Goal: Information Seeking & Learning: Learn about a topic

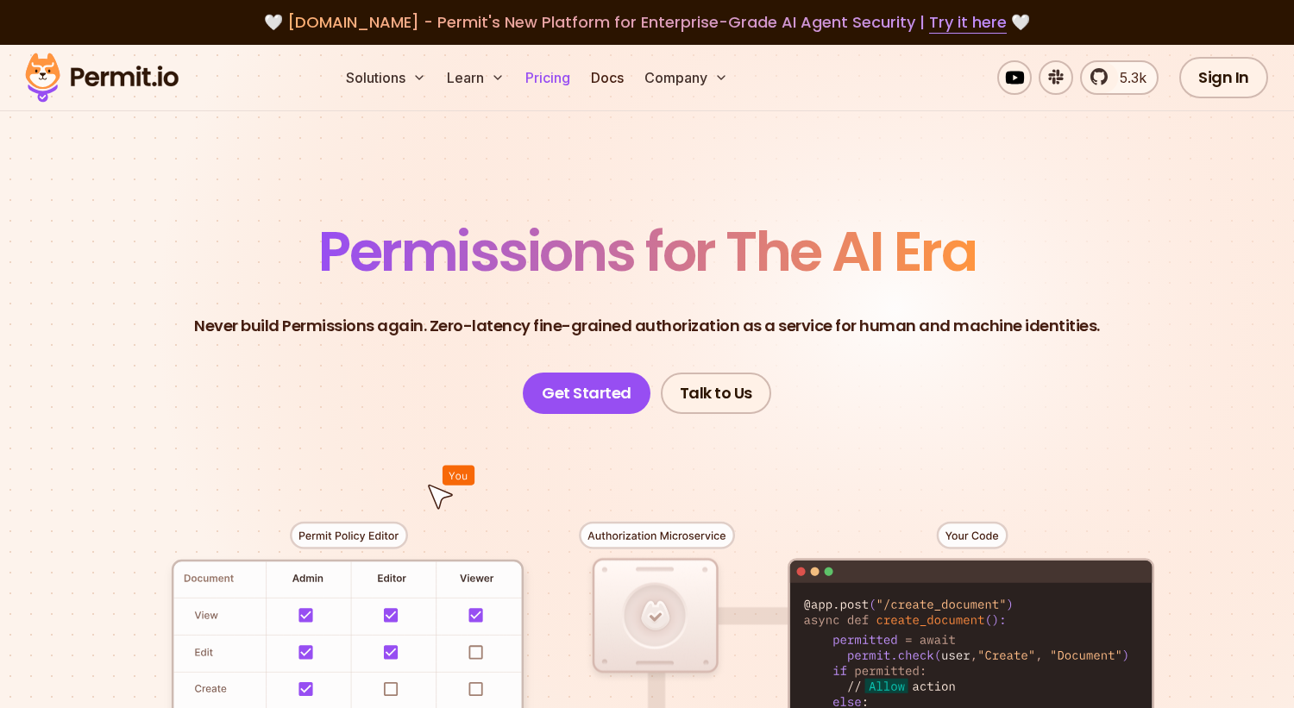
click at [538, 79] on link "Pricing" at bounding box center [548, 77] width 59 height 35
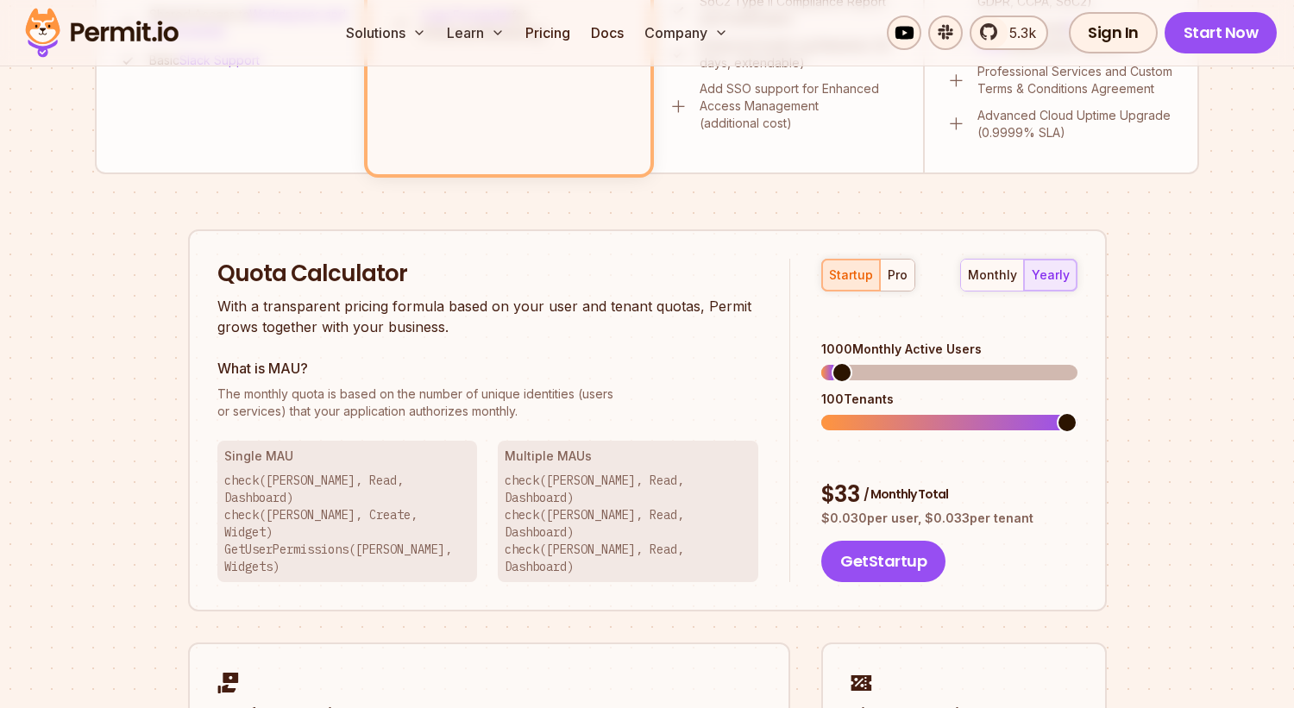
scroll to position [943, 0]
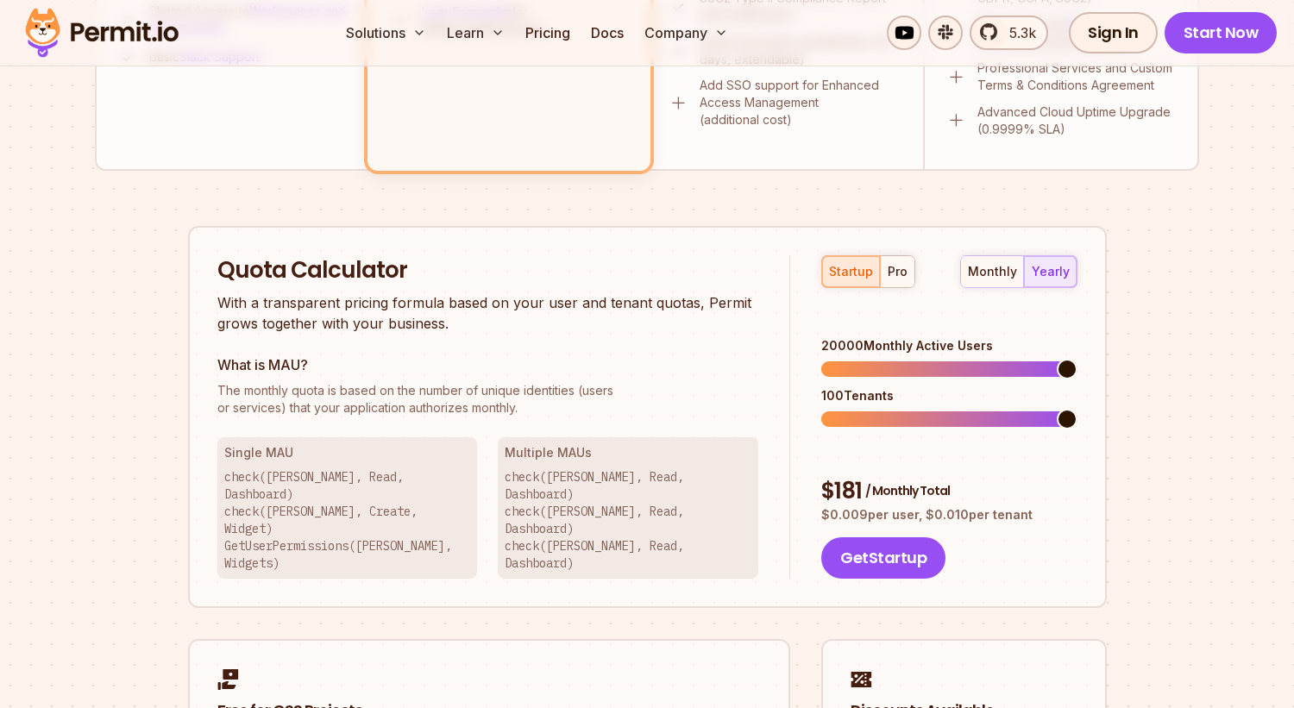
click at [1078, 374] on span at bounding box center [1067, 369] width 21 height 21
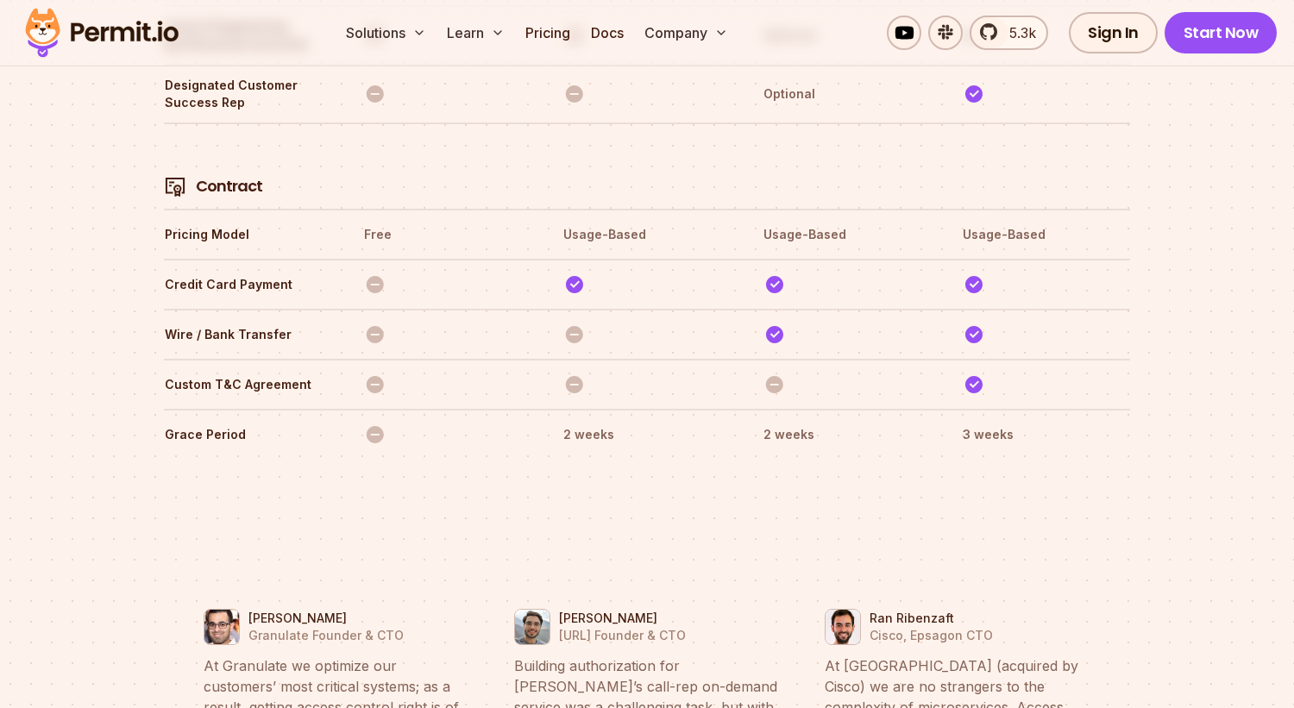
scroll to position [6020, 0]
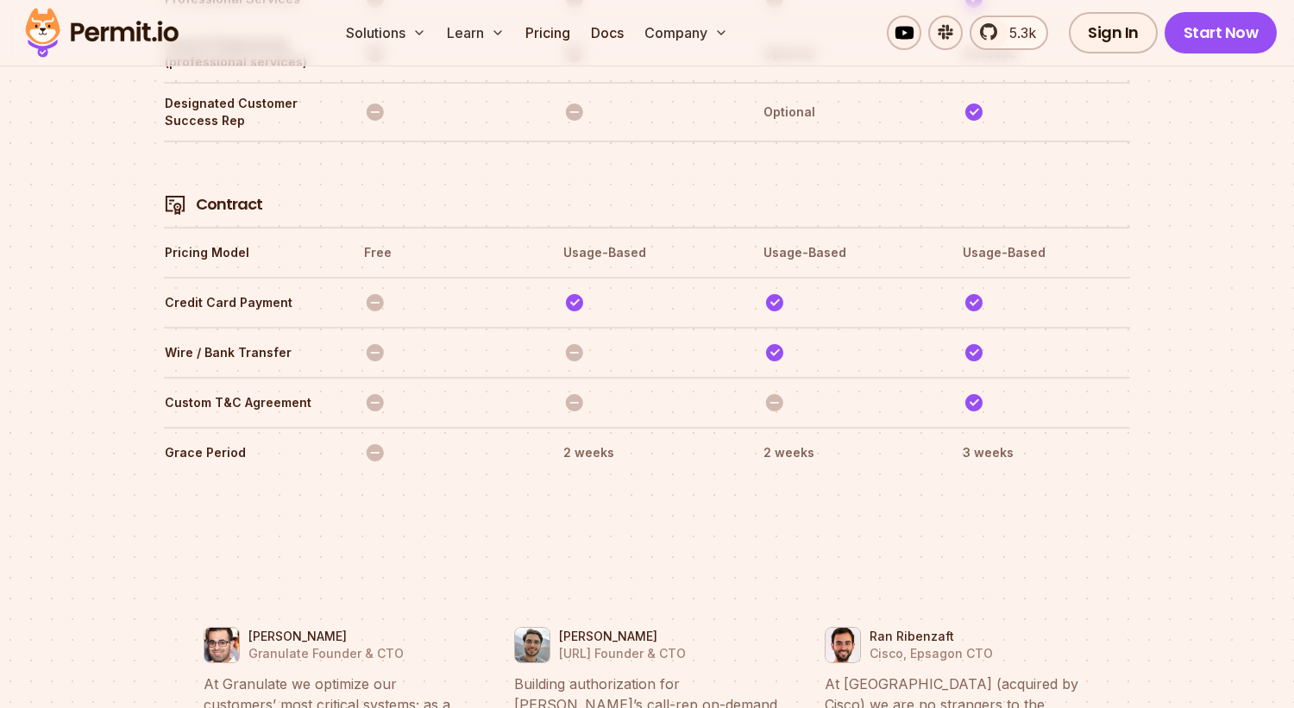
click at [117, 22] on img at bounding box center [101, 32] width 169 height 59
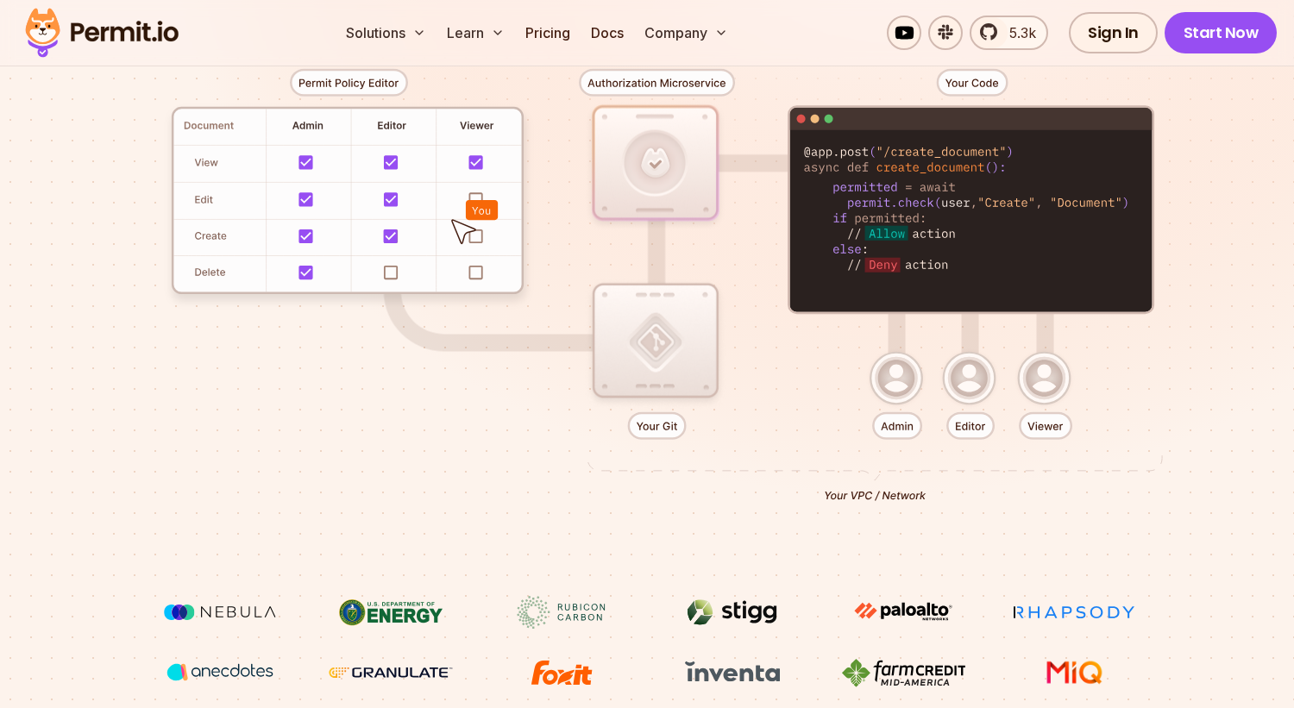
scroll to position [456, 0]
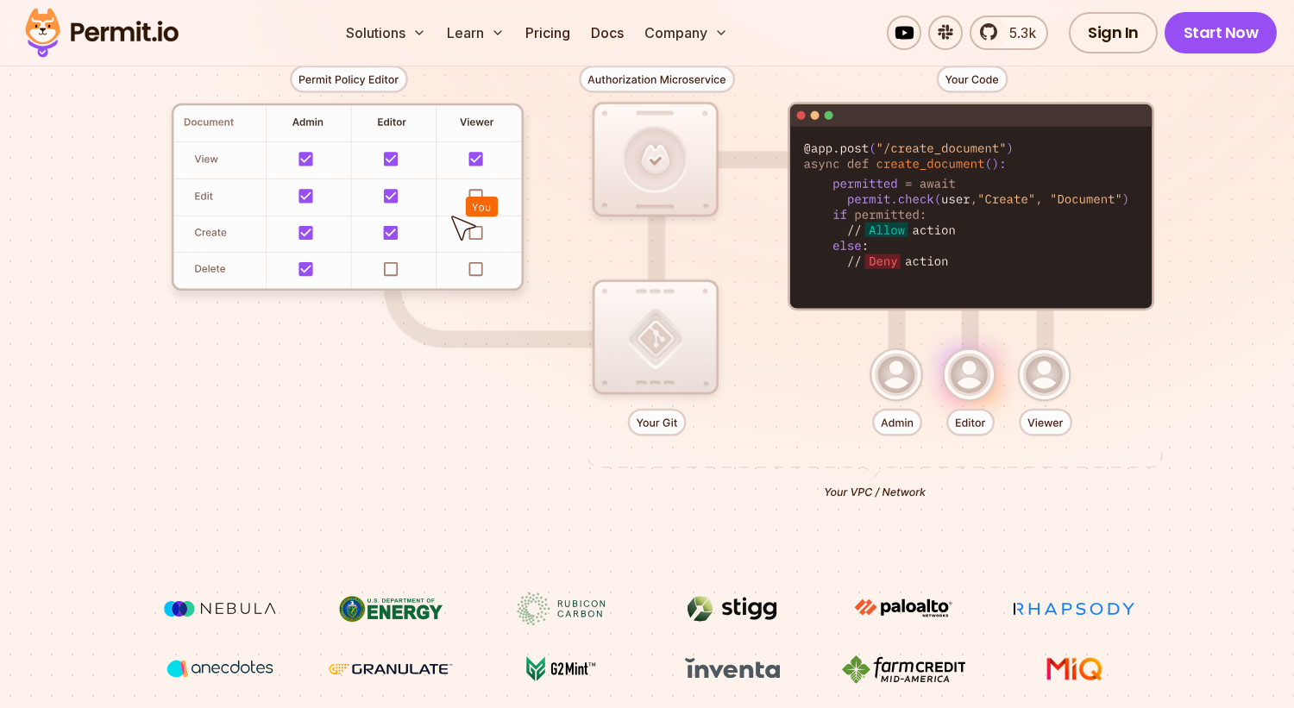
click at [662, 355] on div at bounding box center [647, 275] width 1208 height 635
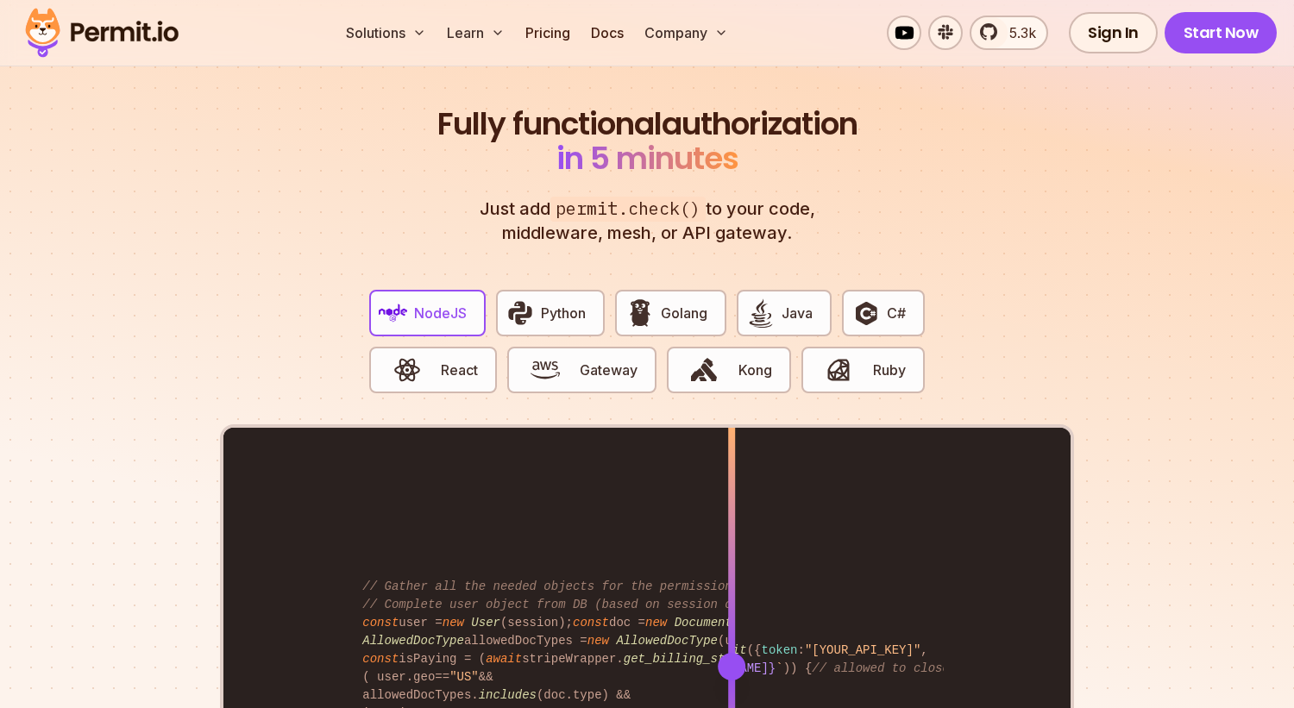
scroll to position [3239, 0]
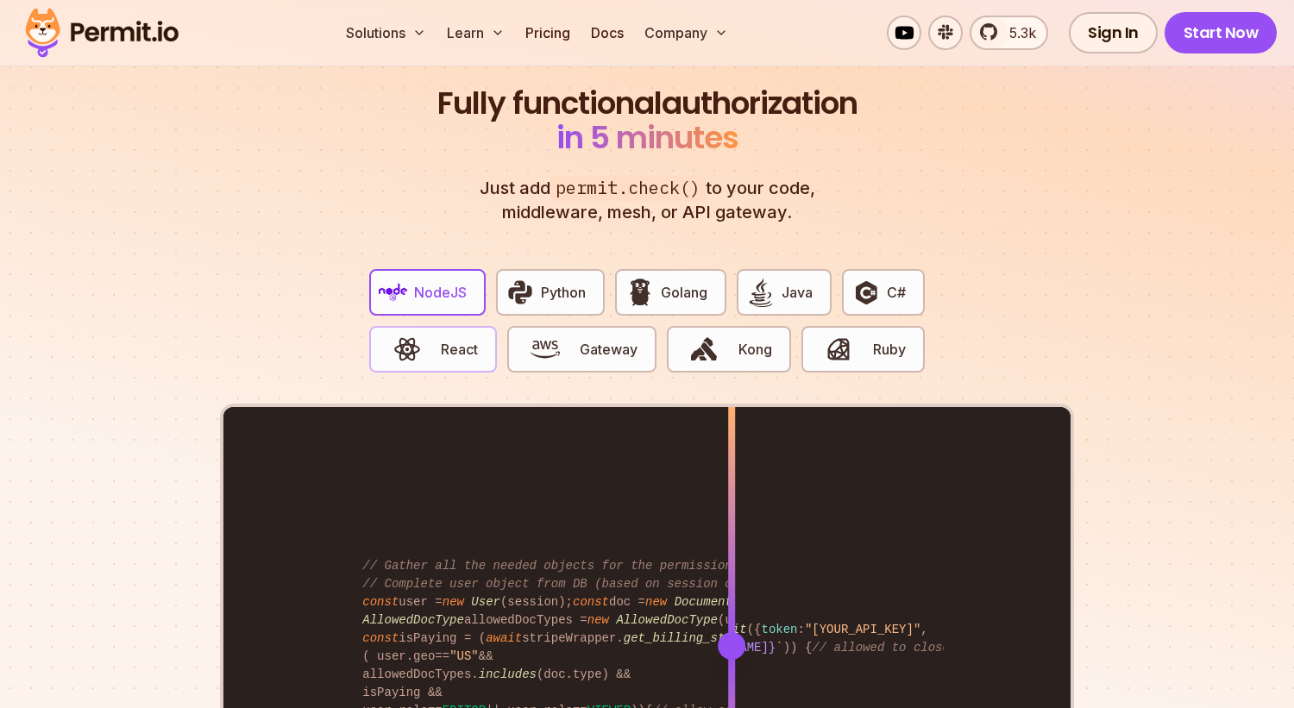
click at [436, 337] on button "React" at bounding box center [433, 349] width 128 height 47
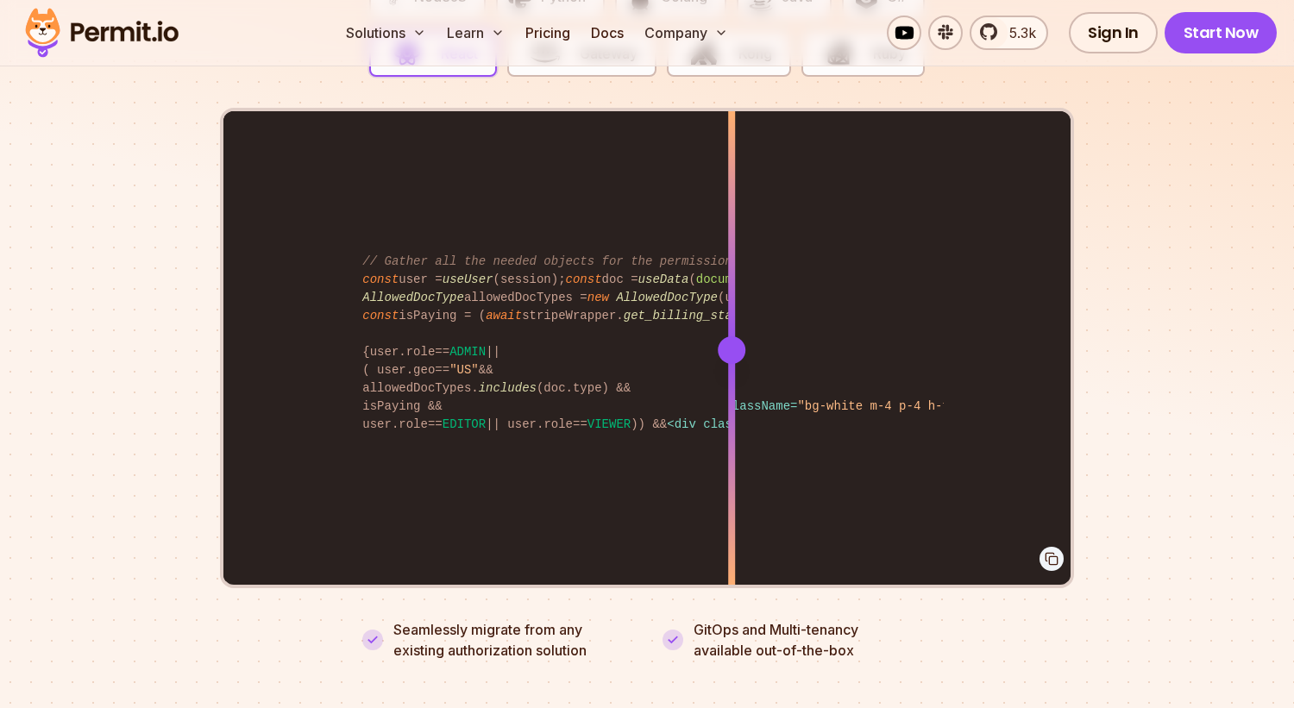
scroll to position [3536, 0]
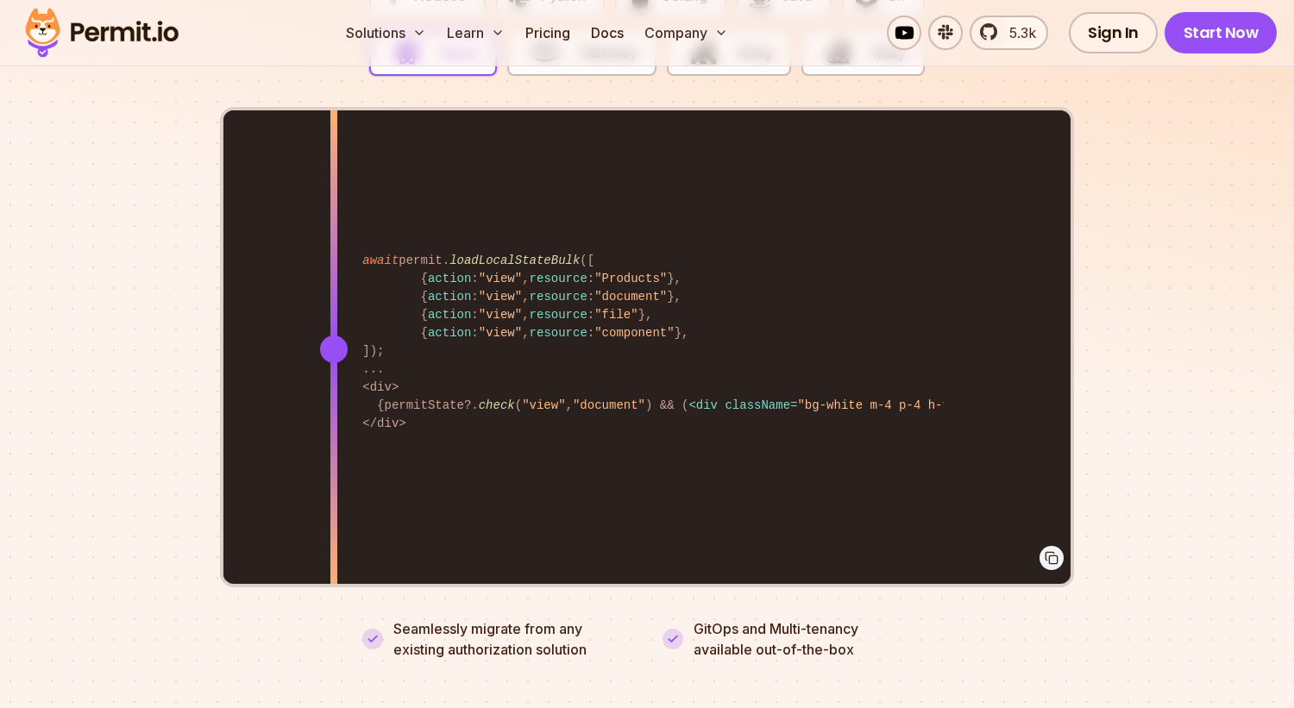
drag, startPoint x: 726, startPoint y: 332, endPoint x: 334, endPoint y: 330, distance: 391.7
click at [334, 336] on div at bounding box center [334, 350] width 28 height 28
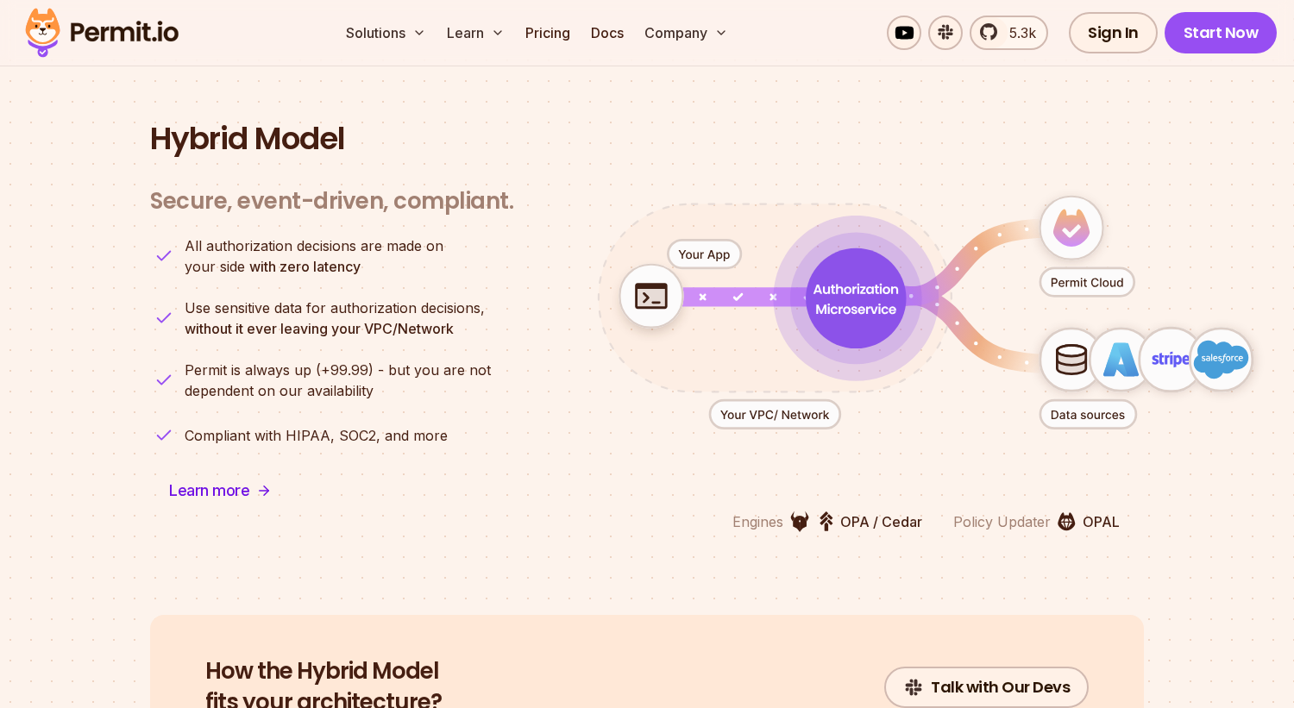
scroll to position [4241, 0]
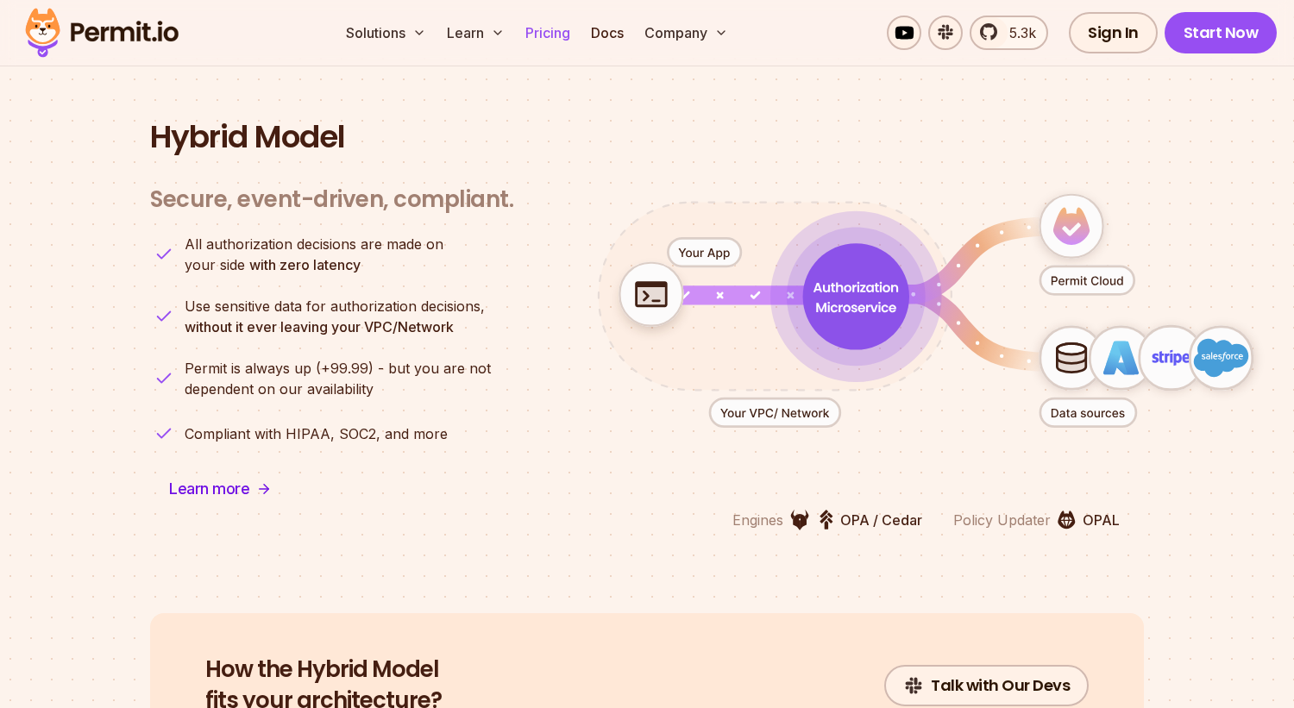
click at [547, 32] on link "Pricing" at bounding box center [548, 33] width 59 height 35
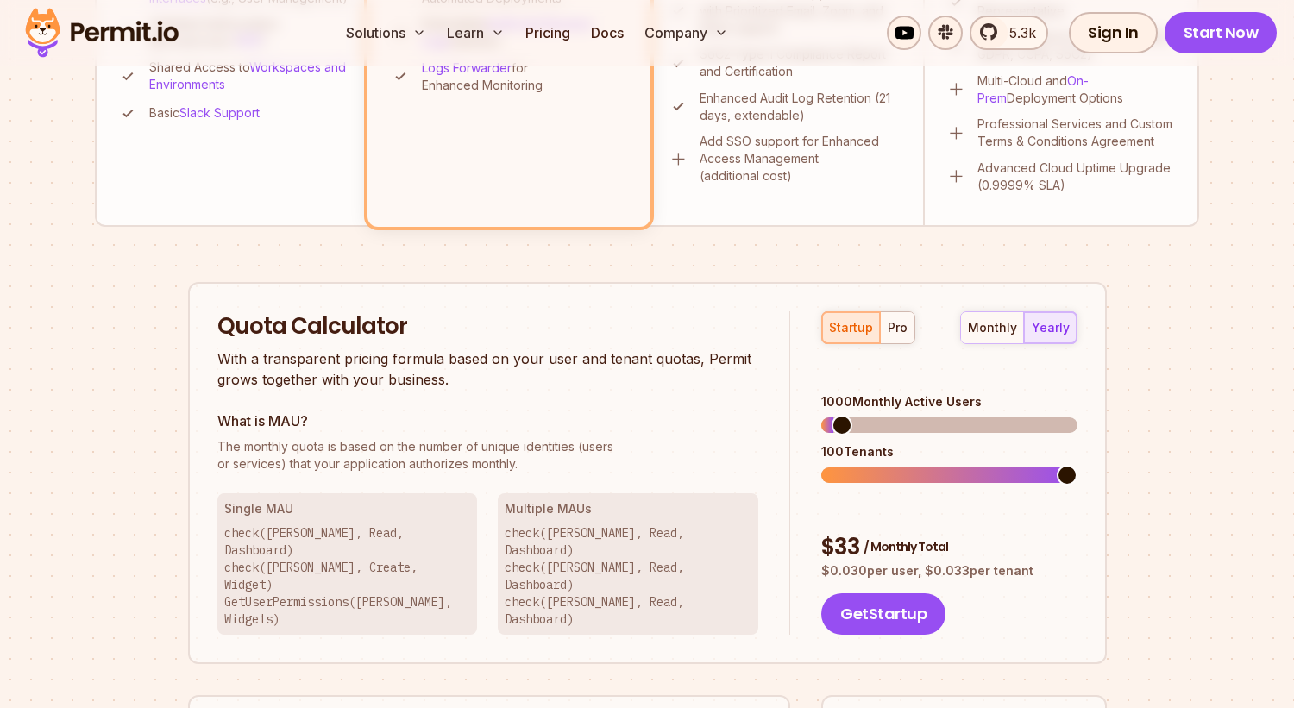
scroll to position [892, 0]
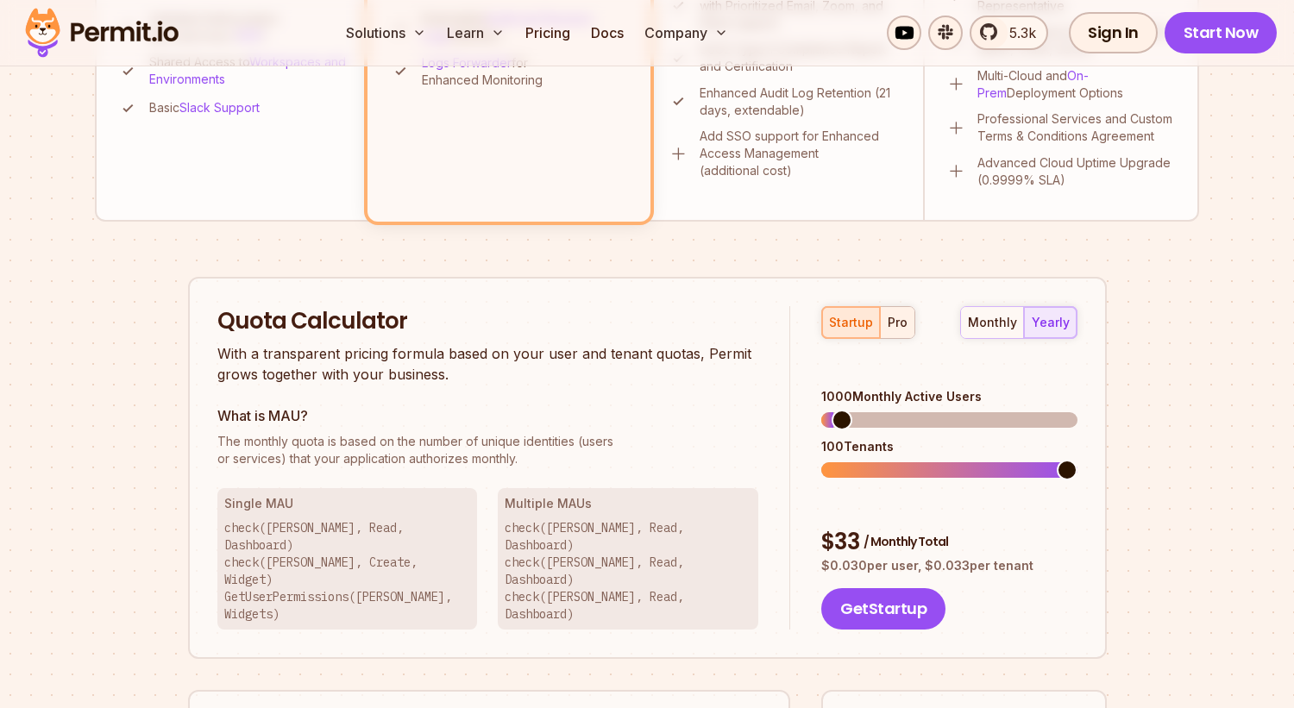
click at [899, 330] on div "pro" at bounding box center [898, 322] width 20 height 17
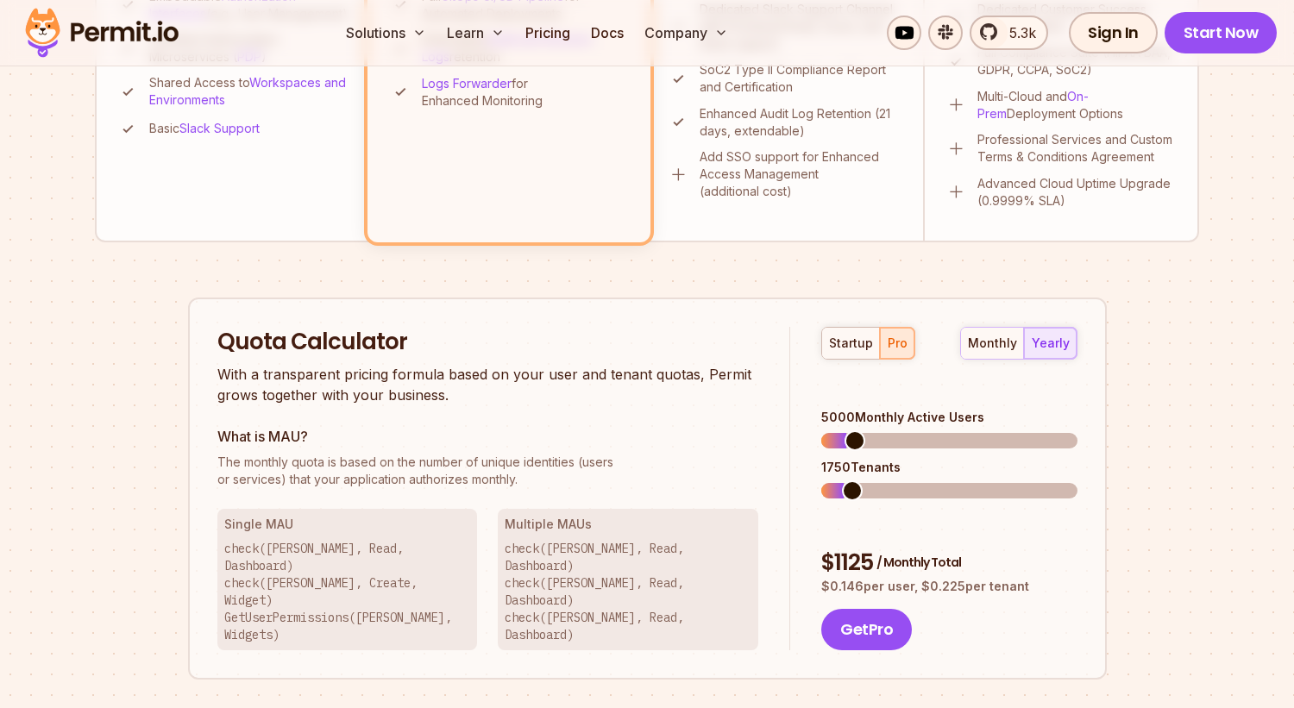
scroll to position [876, 0]
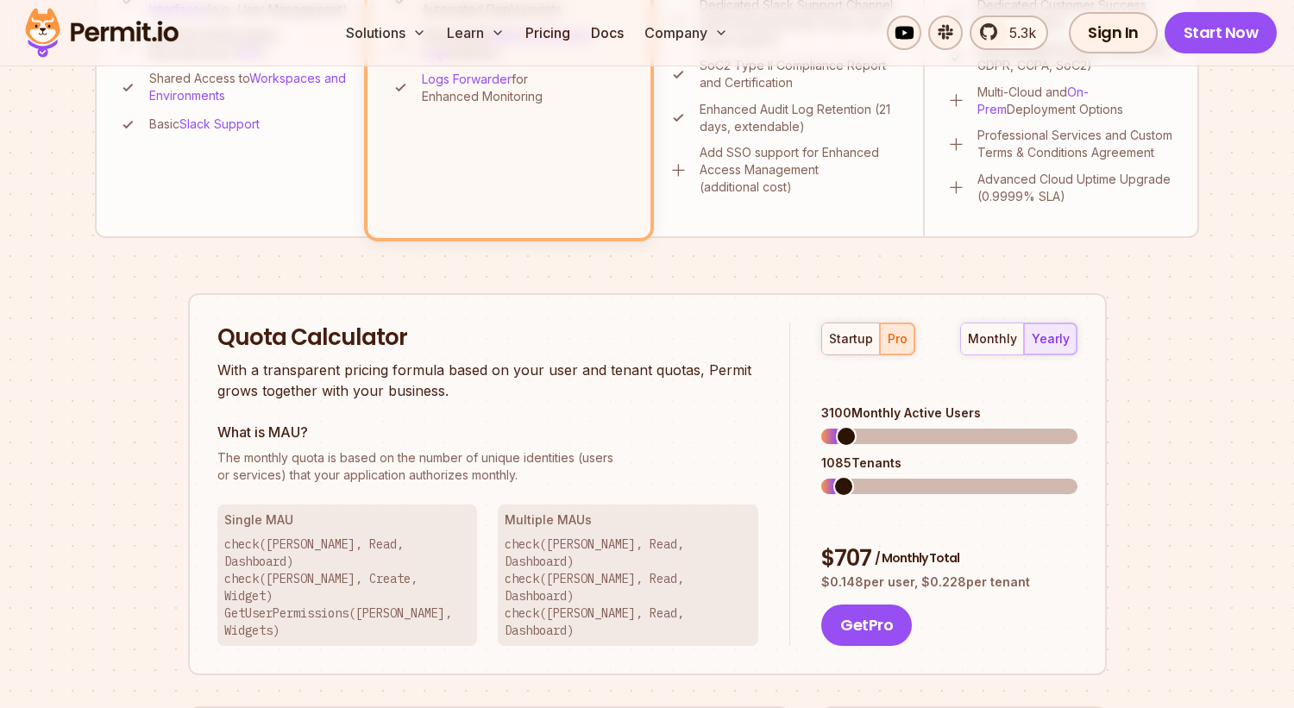
click at [836, 426] on span at bounding box center [846, 436] width 21 height 21
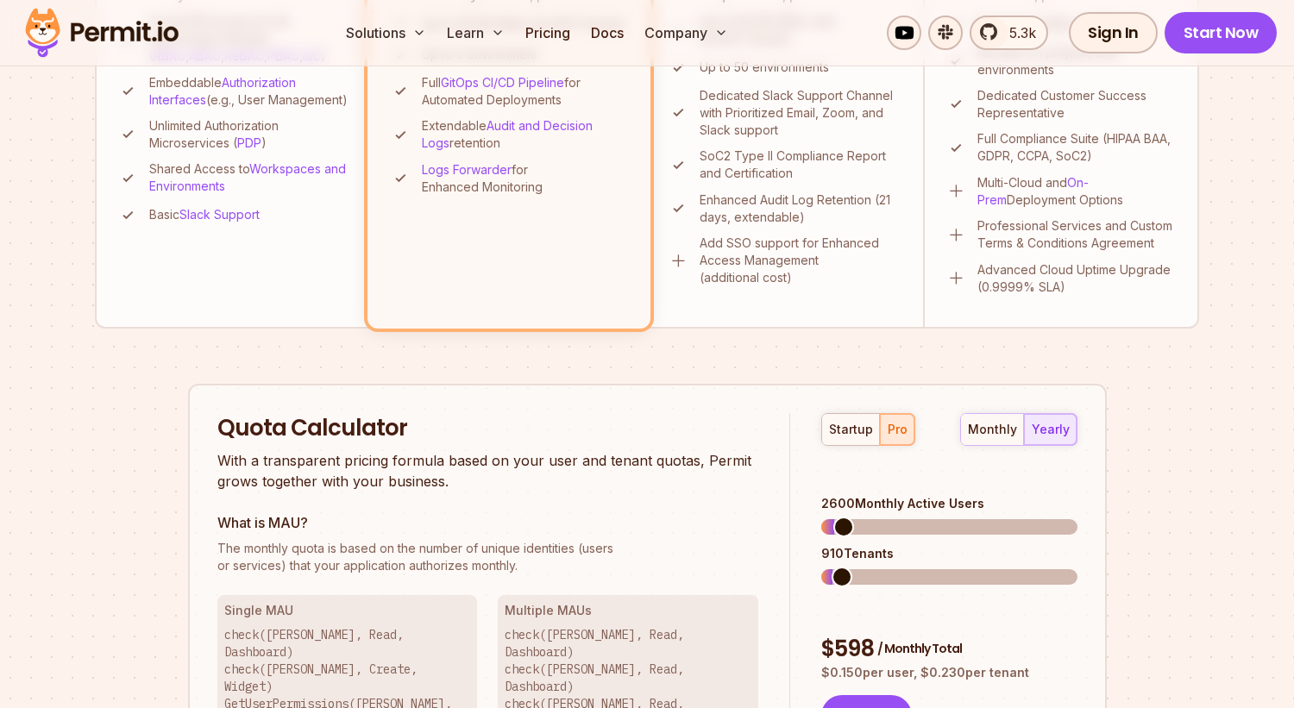
scroll to position [798, 0]
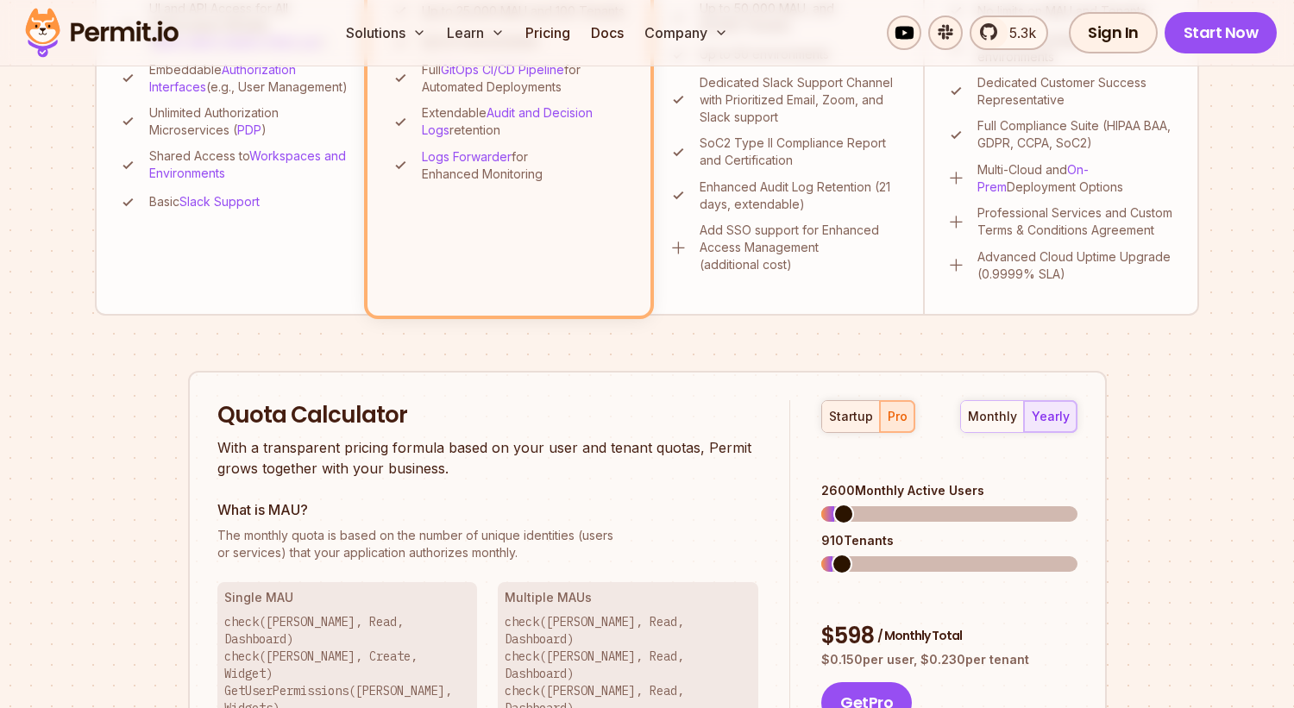
click at [852, 423] on div "startup" at bounding box center [851, 416] width 44 height 17
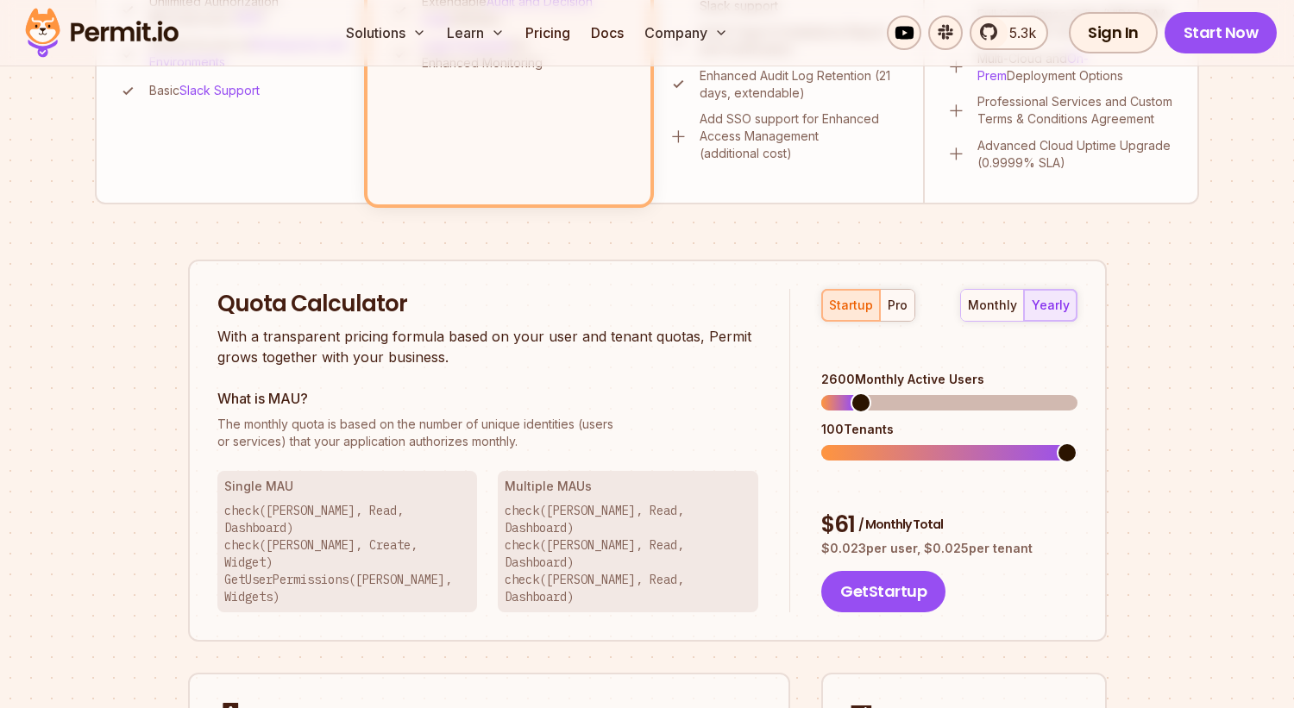
scroll to position [933, 0]
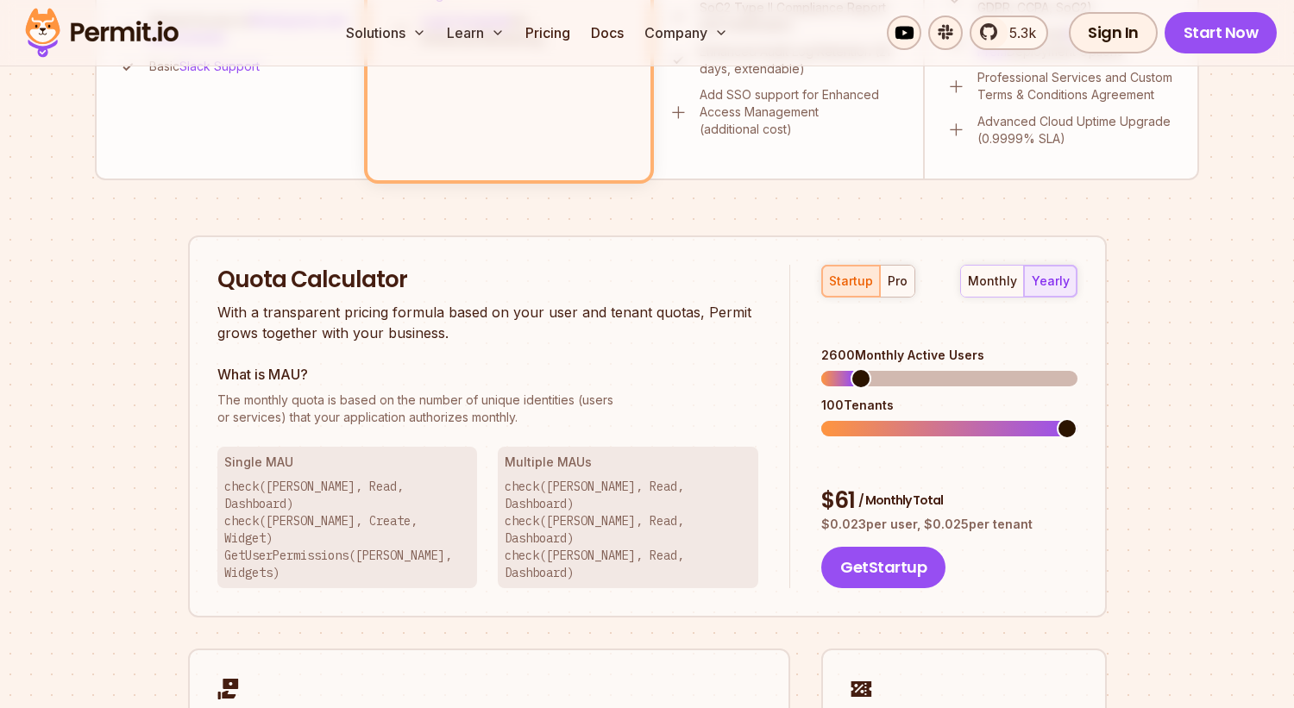
click at [852, 368] on span at bounding box center [861, 378] width 21 height 21
click at [852, 368] on span at bounding box center [860, 378] width 21 height 21
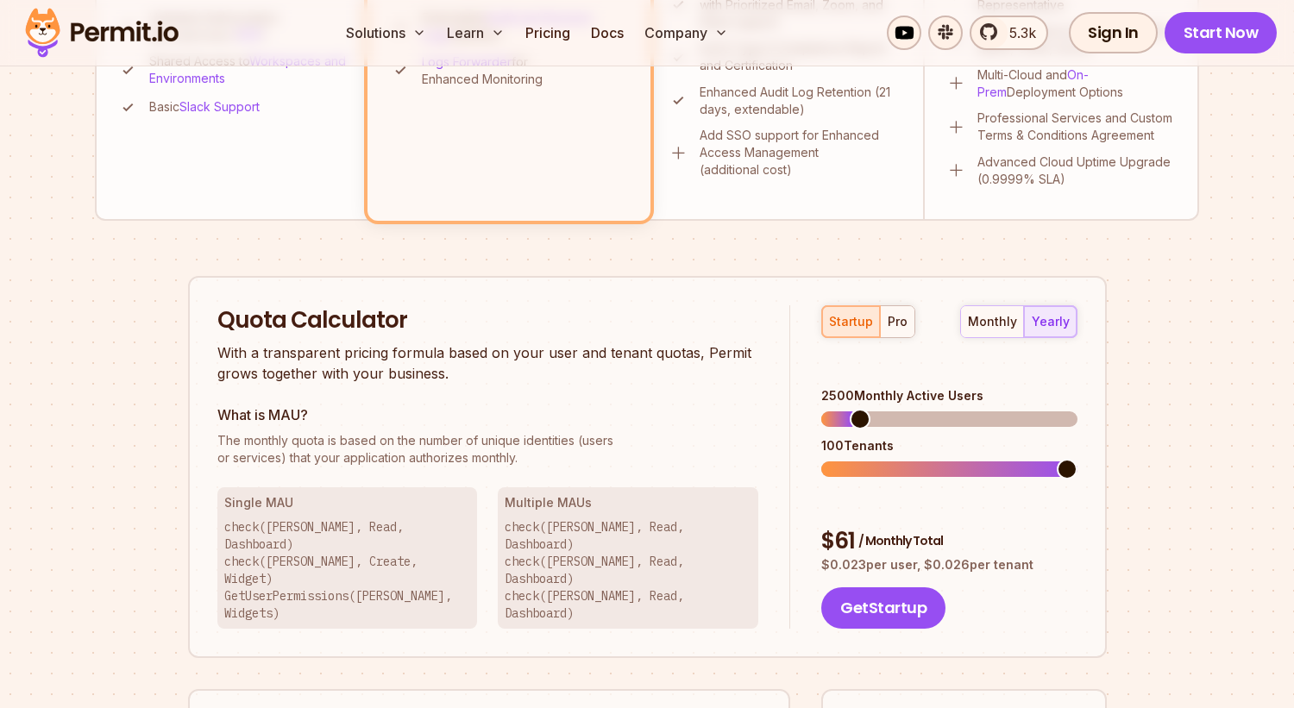
scroll to position [899, 0]
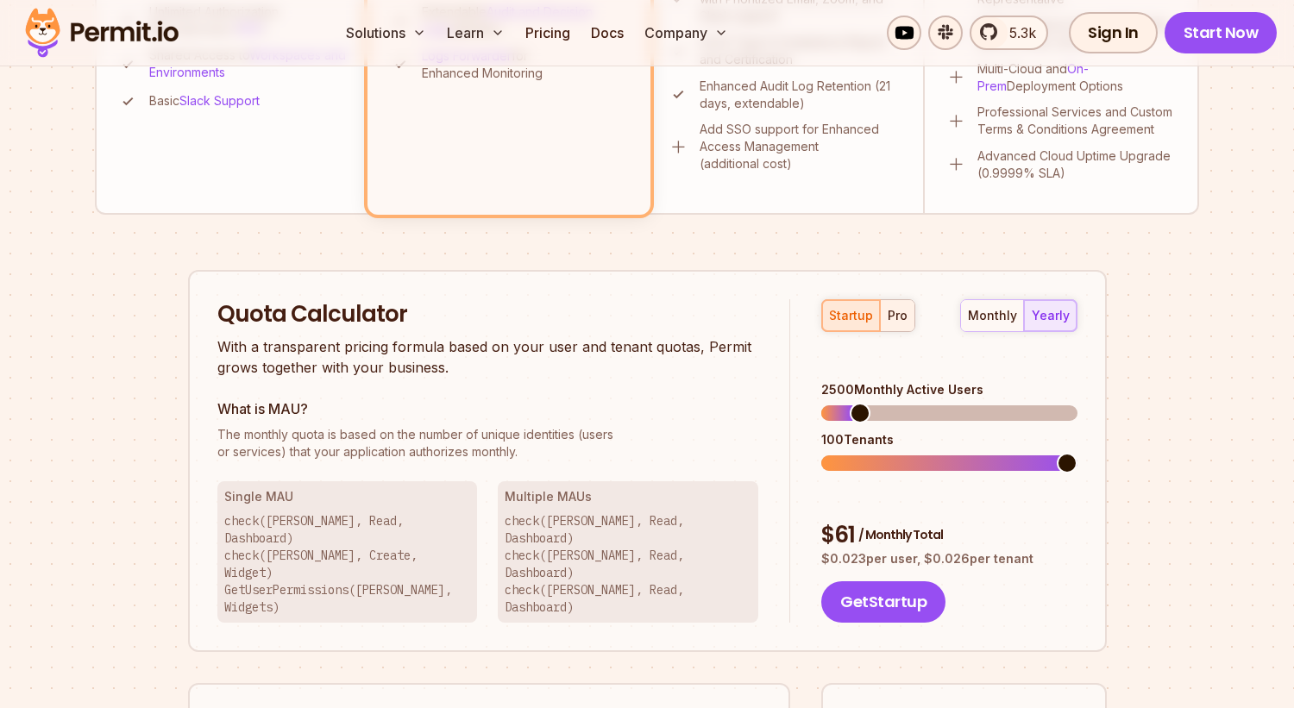
click at [894, 317] on div "pro" at bounding box center [898, 315] width 20 height 17
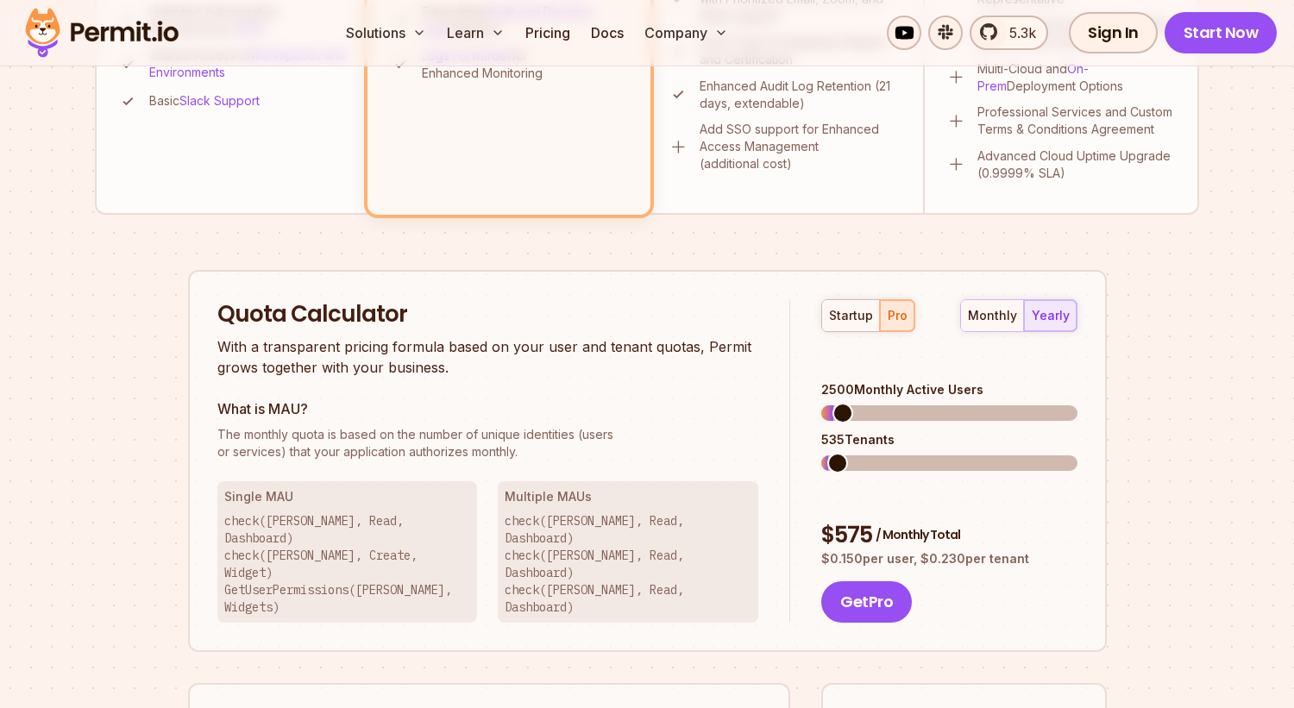
click at [827, 453] on span at bounding box center [837, 463] width 21 height 21
click at [885, 403] on span at bounding box center [875, 413] width 21 height 21
click at [843, 453] on span at bounding box center [846, 463] width 21 height 21
click at [872, 405] on span at bounding box center [846, 413] width 51 height 16
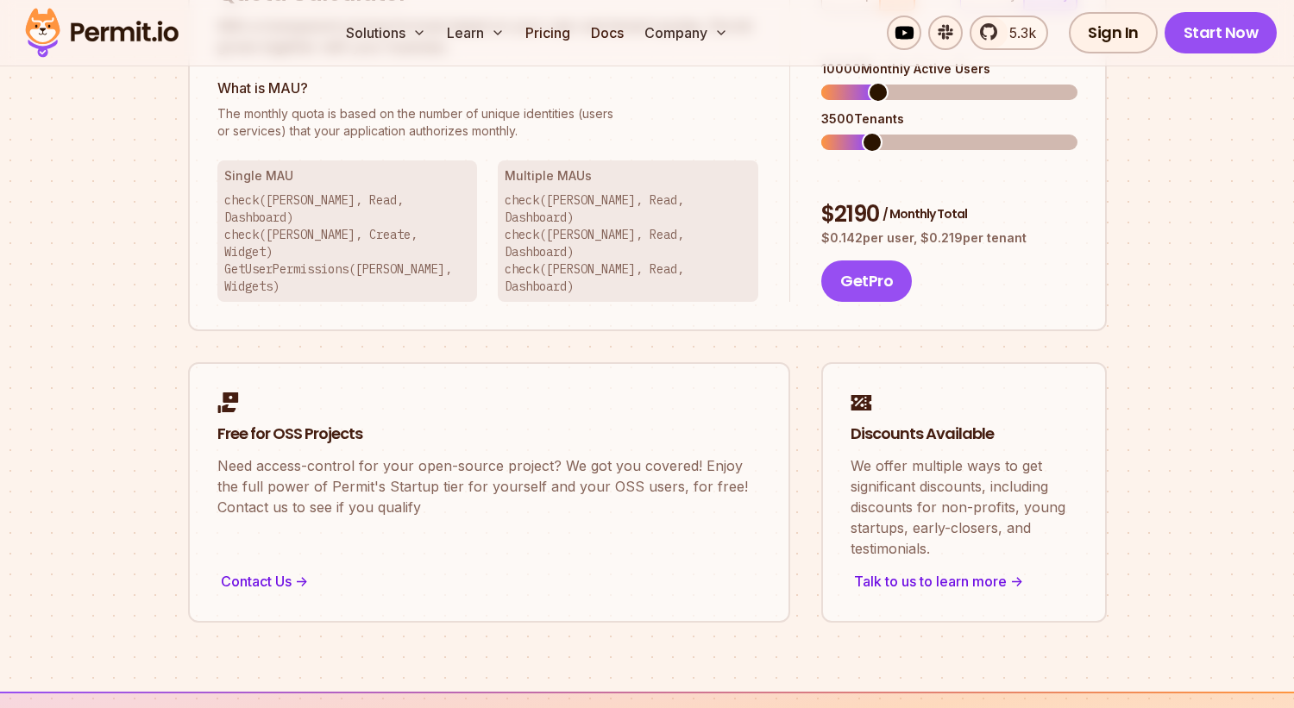
scroll to position [977, 0]
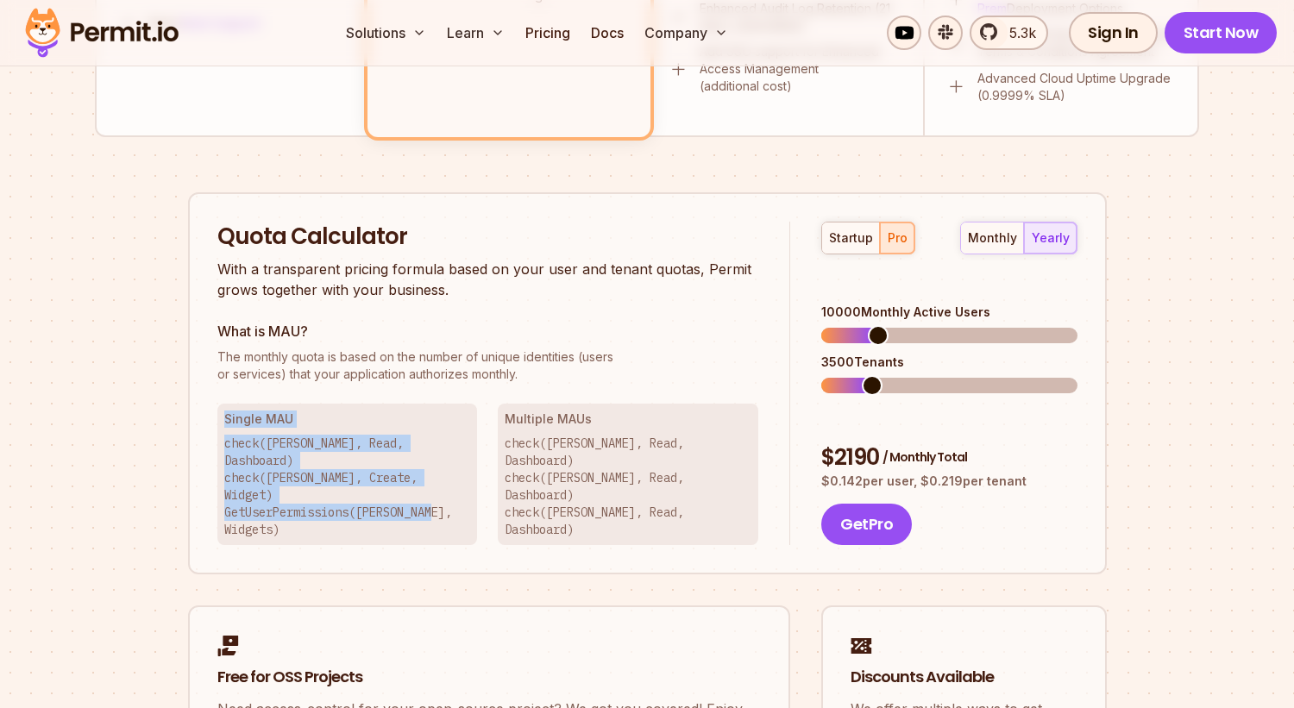
drag, startPoint x: 537, startPoint y: 372, endPoint x: 442, endPoint y: 485, distance: 147.6
click at [442, 485] on div "Quota Calculator With a transparent pricing formula based on your user and tena…" at bounding box center [504, 384] width 574 height 324
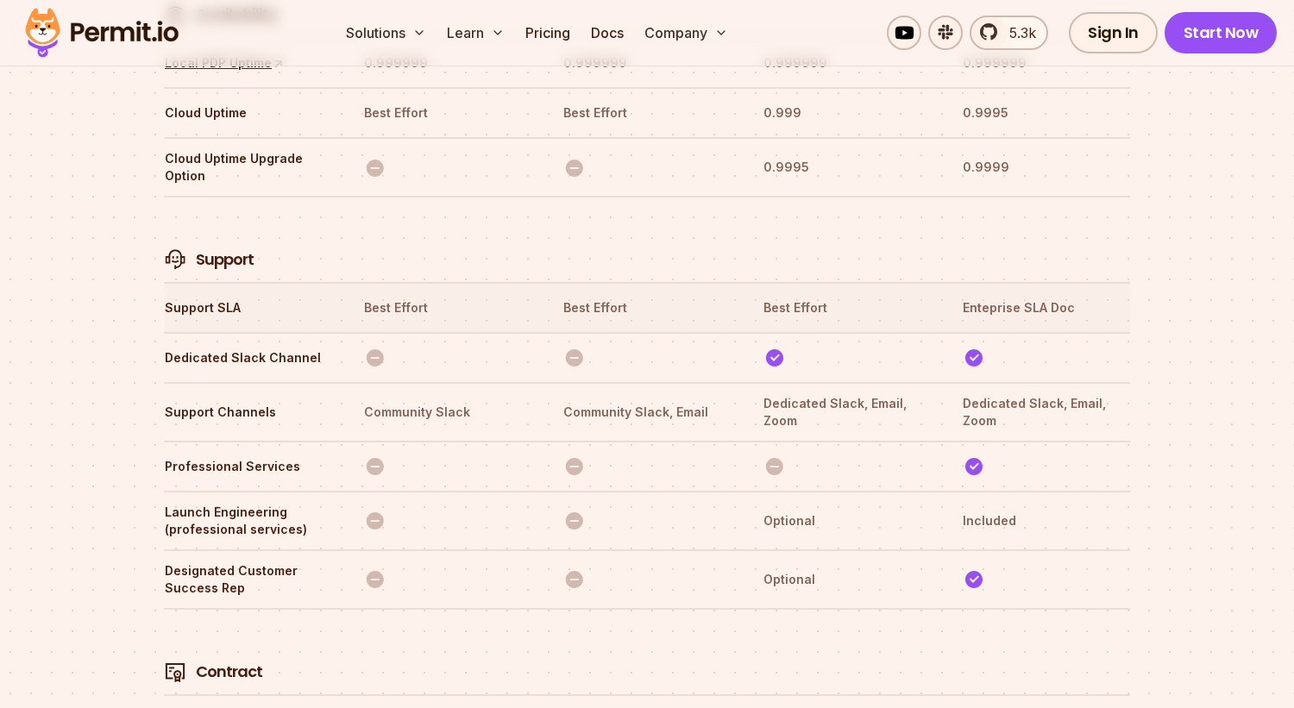
scroll to position [5555, 0]
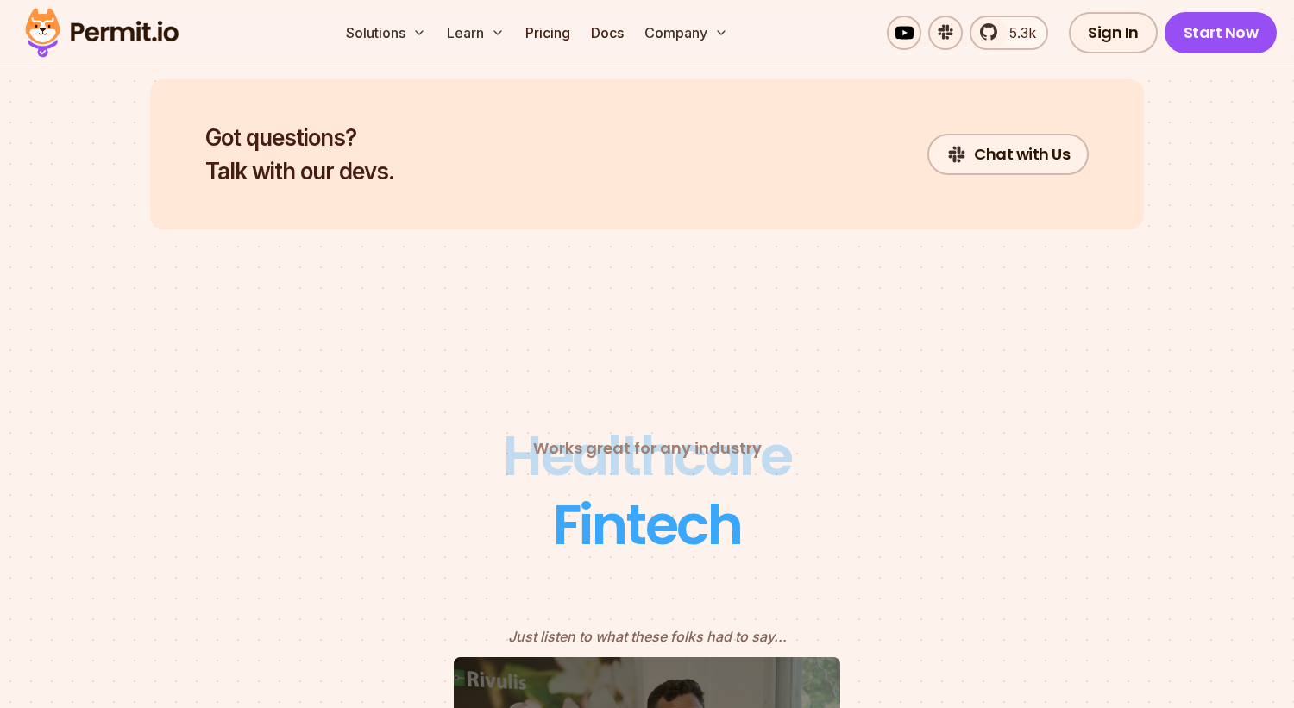
scroll to position [7172, 0]
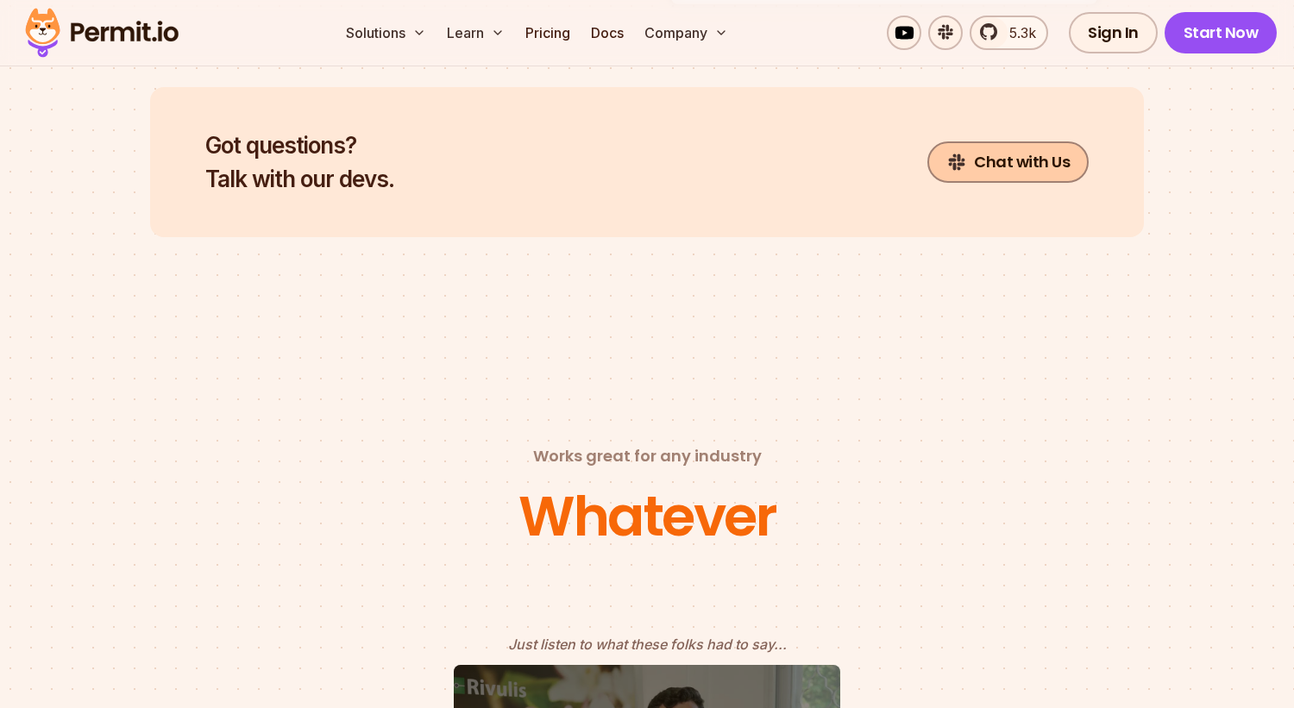
click at [986, 141] on link "Chat with Us" at bounding box center [1007, 161] width 161 height 41
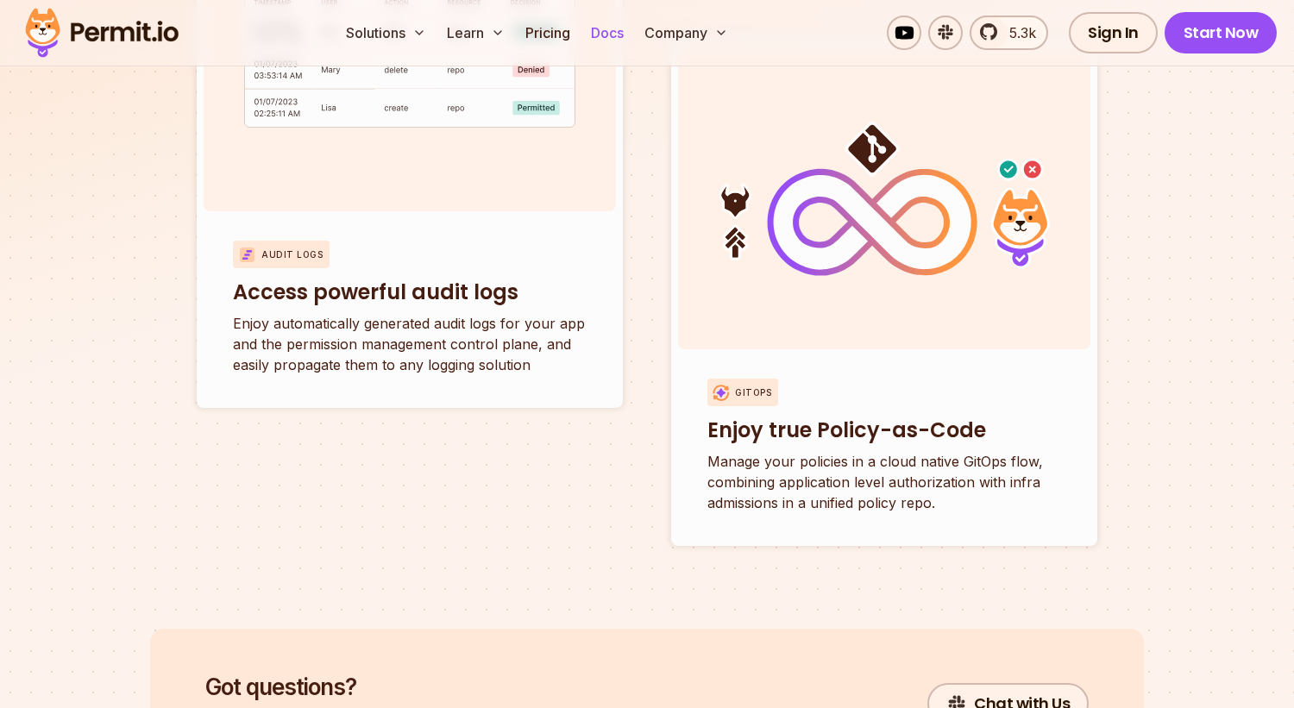
scroll to position [6632, 0]
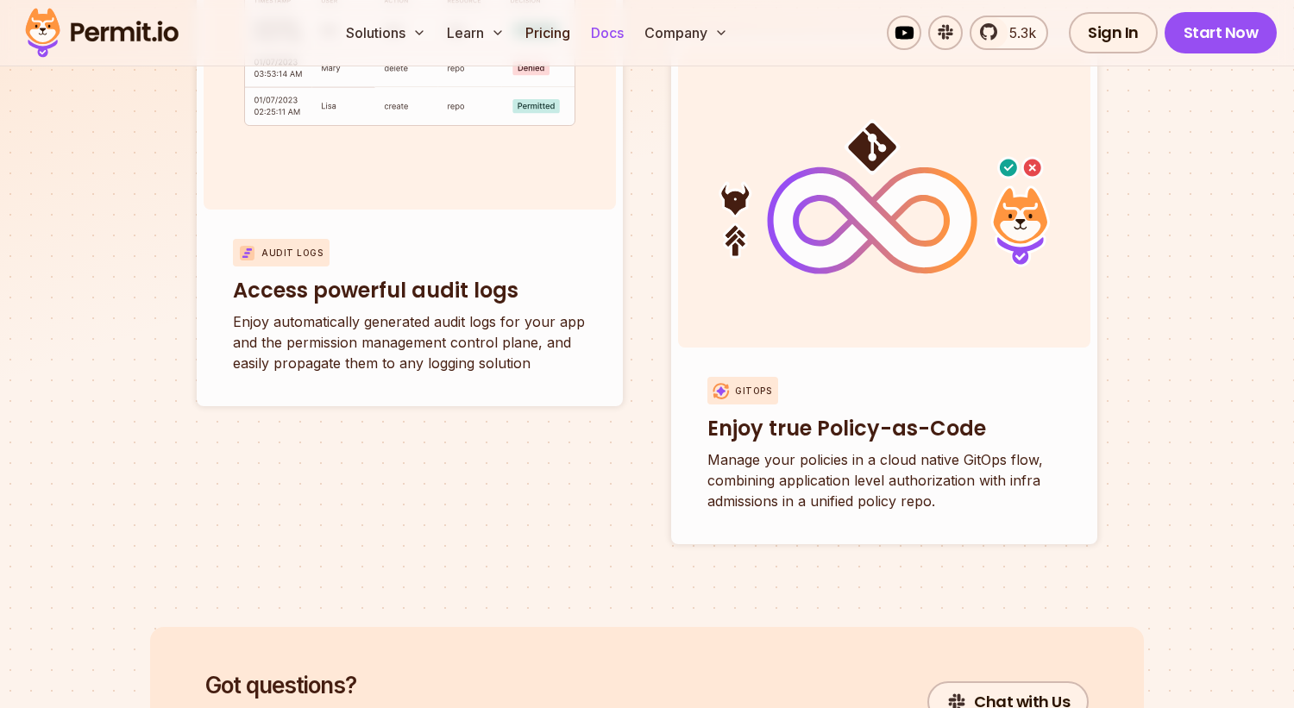
click at [607, 28] on link "Docs" at bounding box center [607, 33] width 47 height 35
